Goal: Task Accomplishment & Management: Use online tool/utility

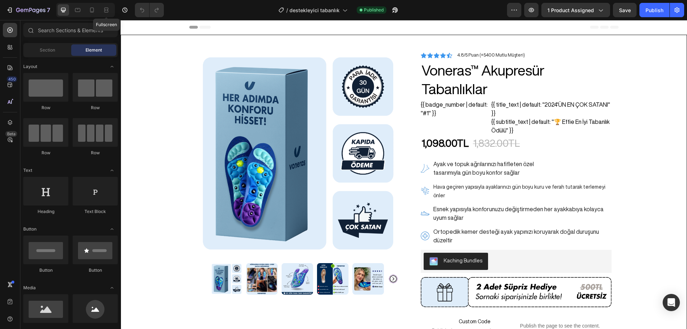
click at [99, 11] on div "Fullscreen" at bounding box center [85, 10] width 59 height 14
click at [94, 11] on icon at bounding box center [91, 9] width 7 height 7
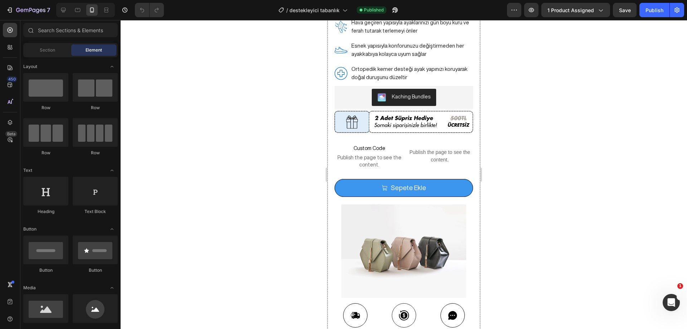
scroll to position [394, 0]
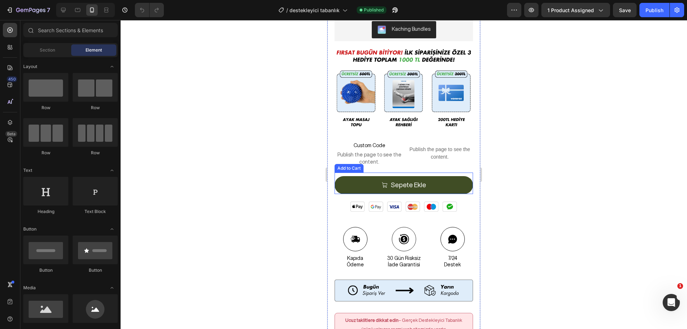
click at [441, 176] on button "Sepete Ekle" at bounding box center [404, 185] width 138 height 18
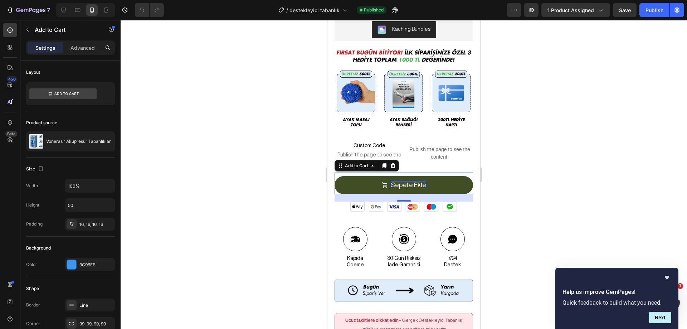
click at [393, 181] on div "Sepete Ekle" at bounding box center [408, 185] width 35 height 8
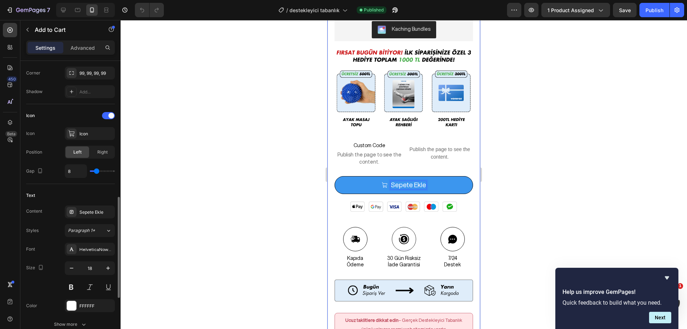
scroll to position [286, 0]
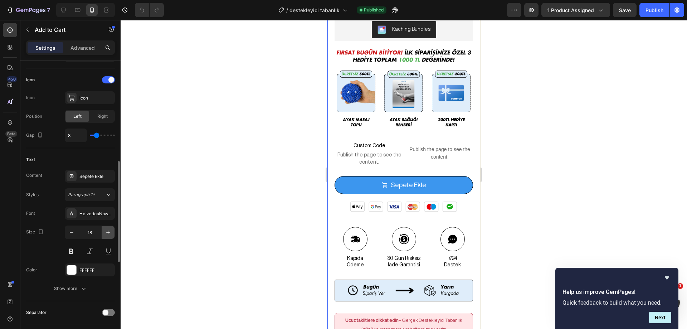
click at [109, 231] on icon "button" at bounding box center [107, 232] width 7 height 7
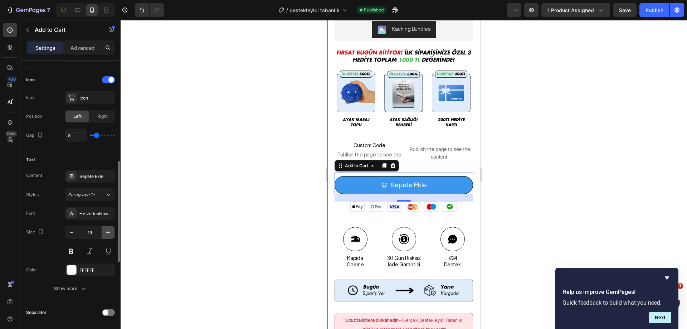
click at [109, 231] on icon "button" at bounding box center [107, 232] width 7 height 7
type input "20"
click at [645, 14] on button "Publish" at bounding box center [654, 10] width 30 height 14
